Goal: Use online tool/utility: Use online tool/utility

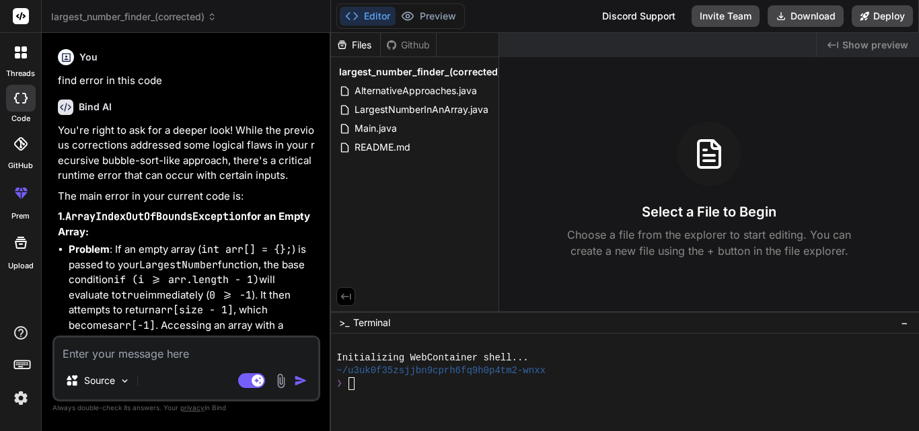
scroll to position [7250, 0]
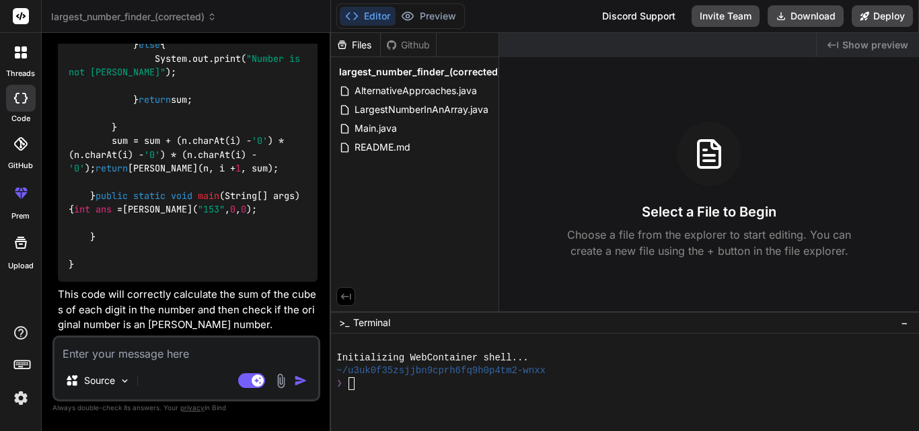
click at [95, 352] on textarea at bounding box center [186, 350] width 264 height 24
paste textarea "class Main { public static String palindrome(String str,int i, String ans){ if(…"
type textarea "class Main { public static String palindrome(String str,int i, String ans){ if(…"
type textarea "x"
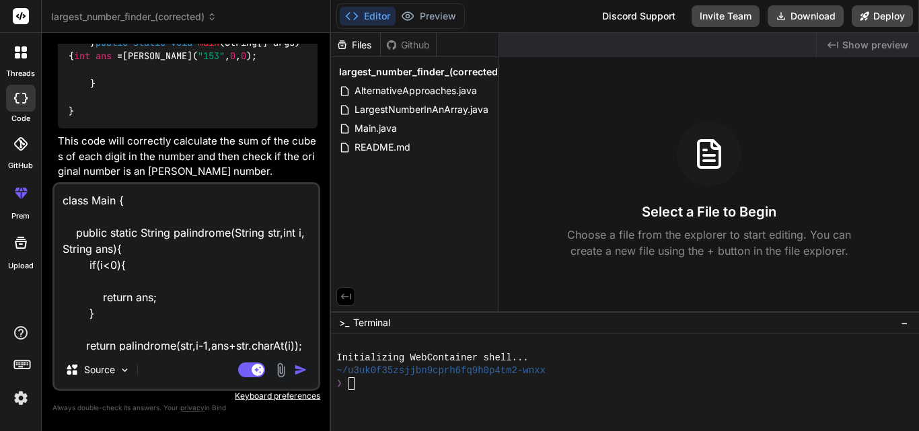
scroll to position [260, 0]
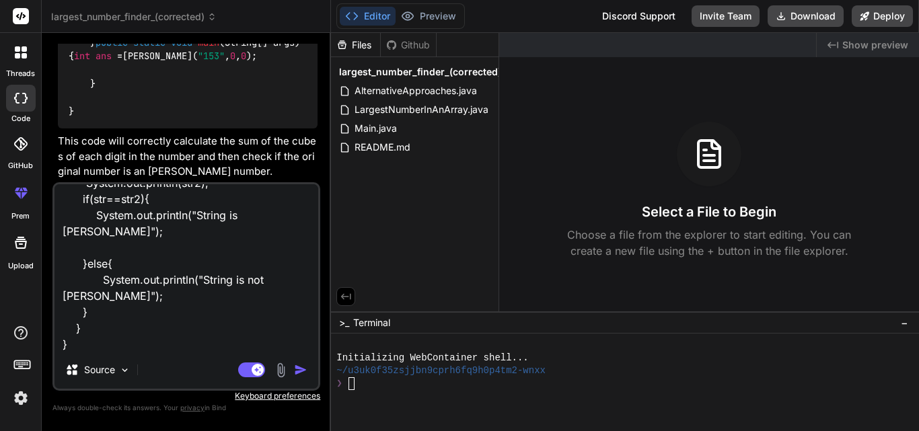
type textarea "class Main { public static String palindrome(String str,int i, String ans){ if(…"
click at [303, 371] on img "button" at bounding box center [300, 369] width 13 height 13
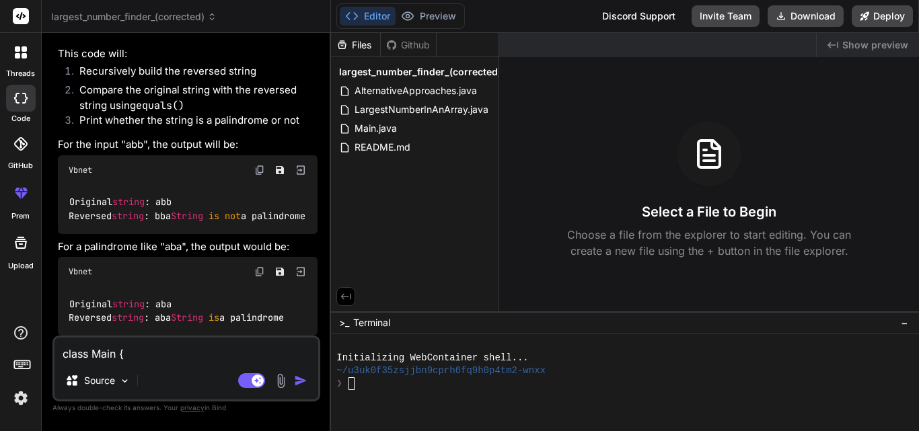
scroll to position [7893, 0]
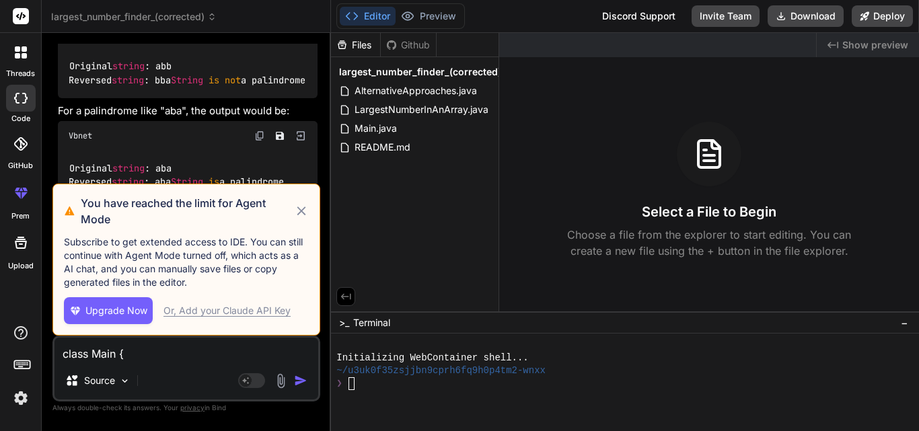
click at [299, 212] on icon at bounding box center [301, 211] width 15 height 16
type textarea "x"
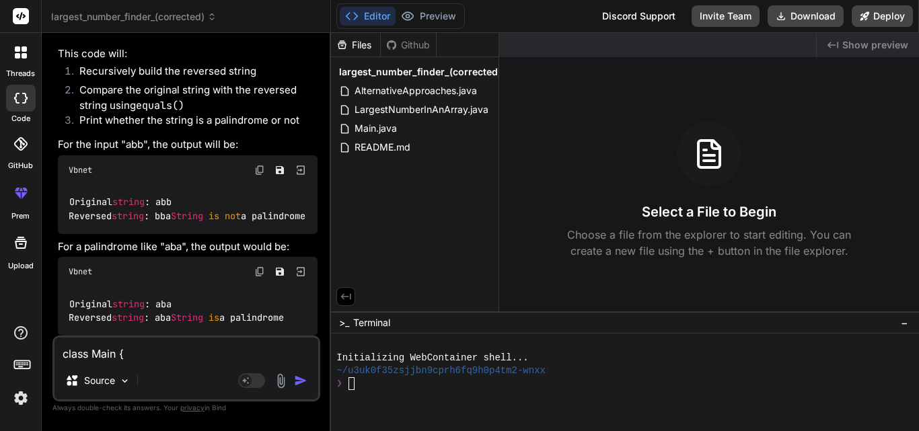
scroll to position [8340, 0]
drag, startPoint x: 229, startPoint y: 221, endPoint x: 130, endPoint y: 221, distance: 98.9
copy code "(str.equals(str2))"
